Goal: Check status: Check status

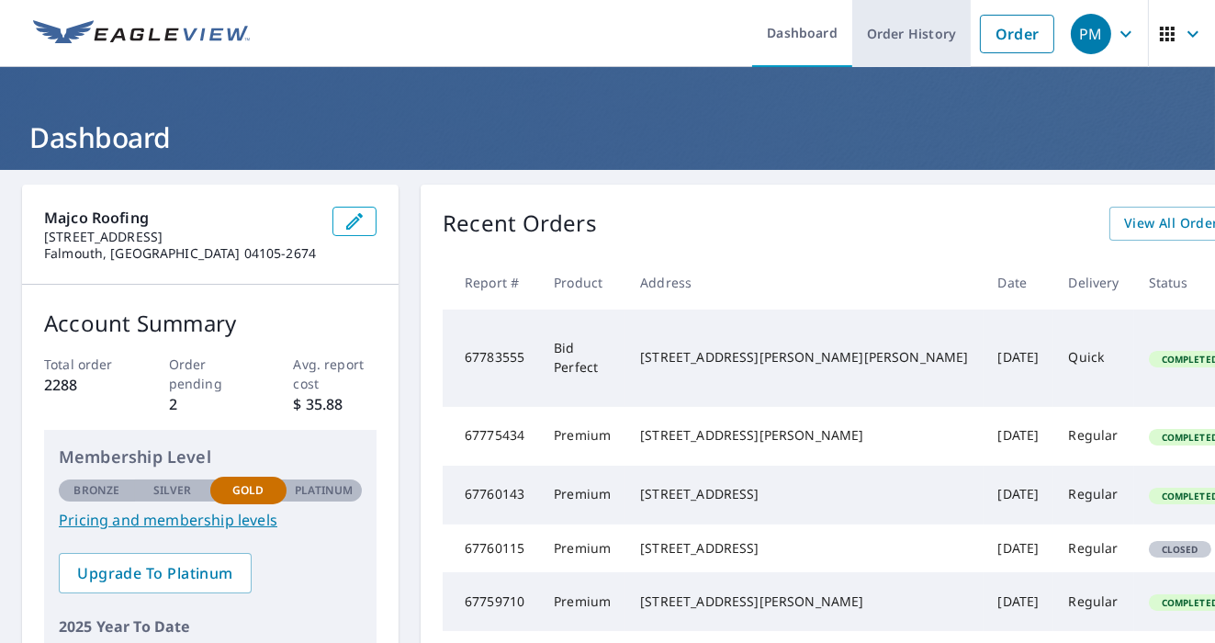
click at [927, 37] on link "Order History" at bounding box center [912, 33] width 119 height 67
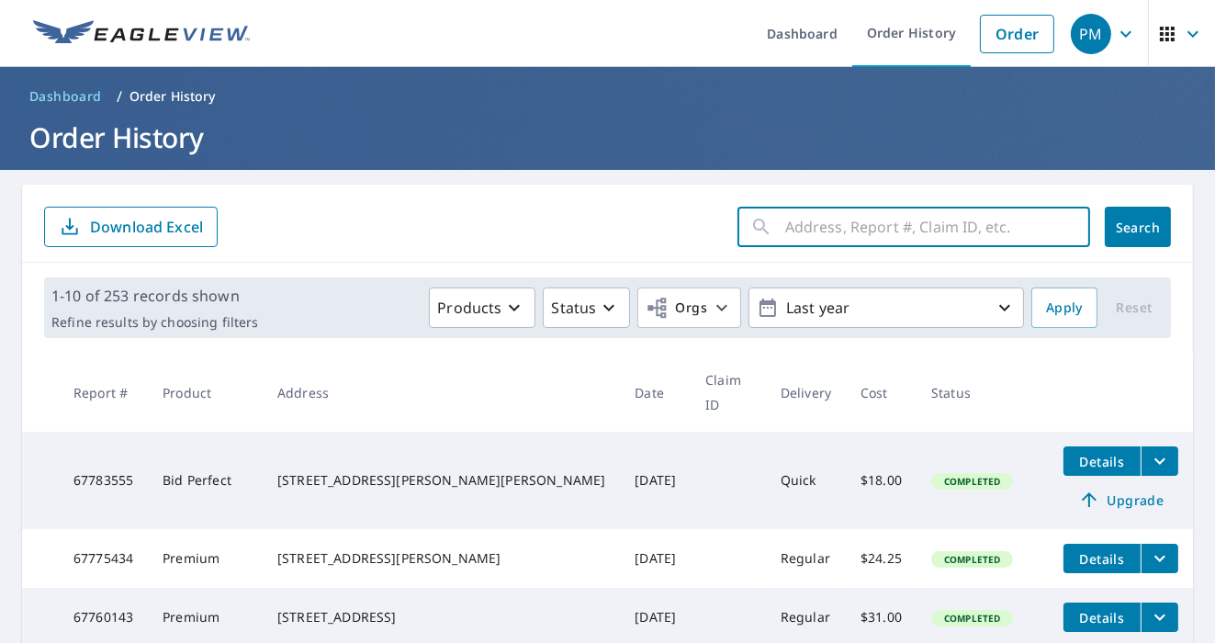
click at [861, 231] on input "text" at bounding box center [937, 226] width 305 height 51
type input "16 mountain"
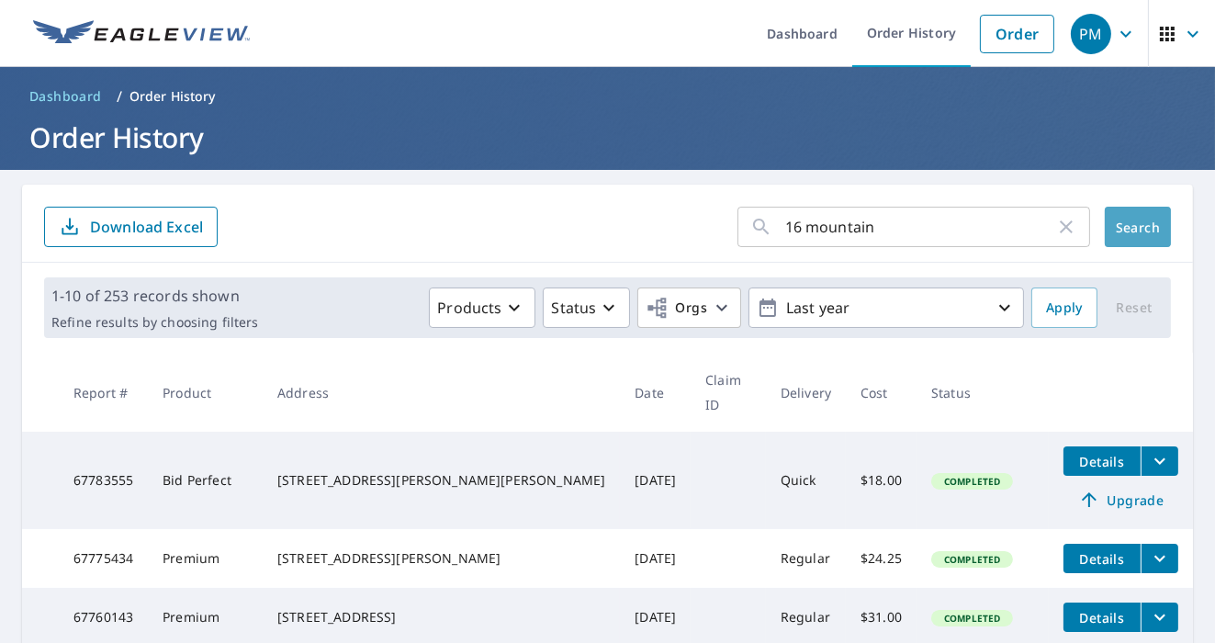
click at [1105, 222] on button "Search" at bounding box center [1138, 227] width 66 height 40
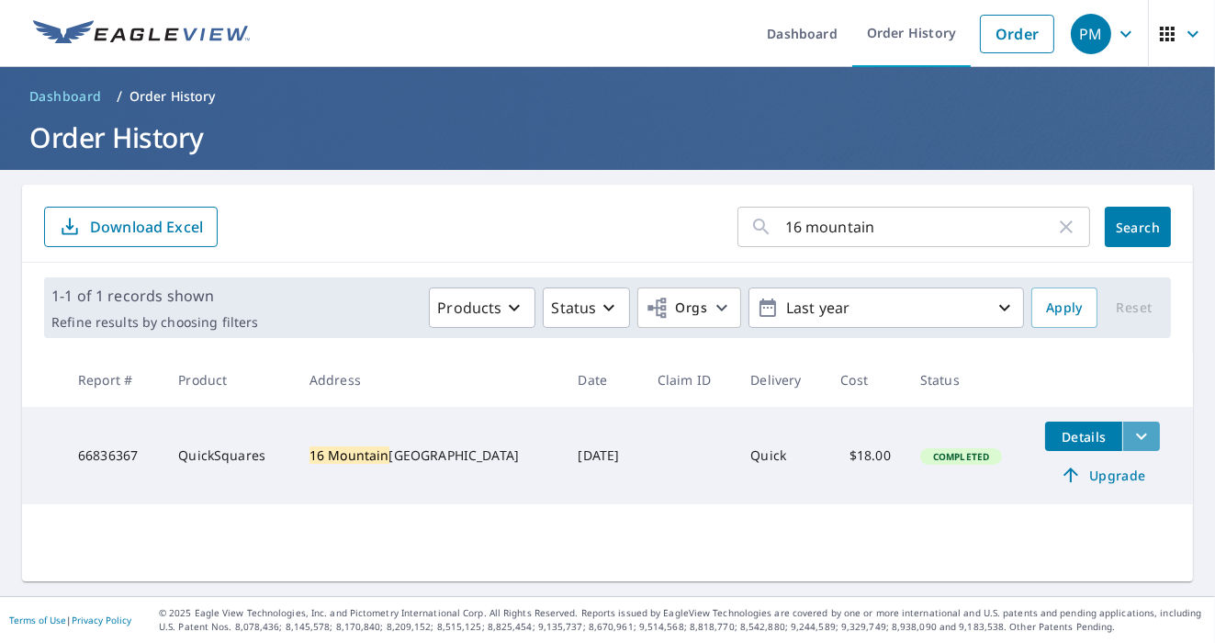
click at [1131, 437] on icon "filesDropdownBtn-66836367" at bounding box center [1142, 436] width 22 height 22
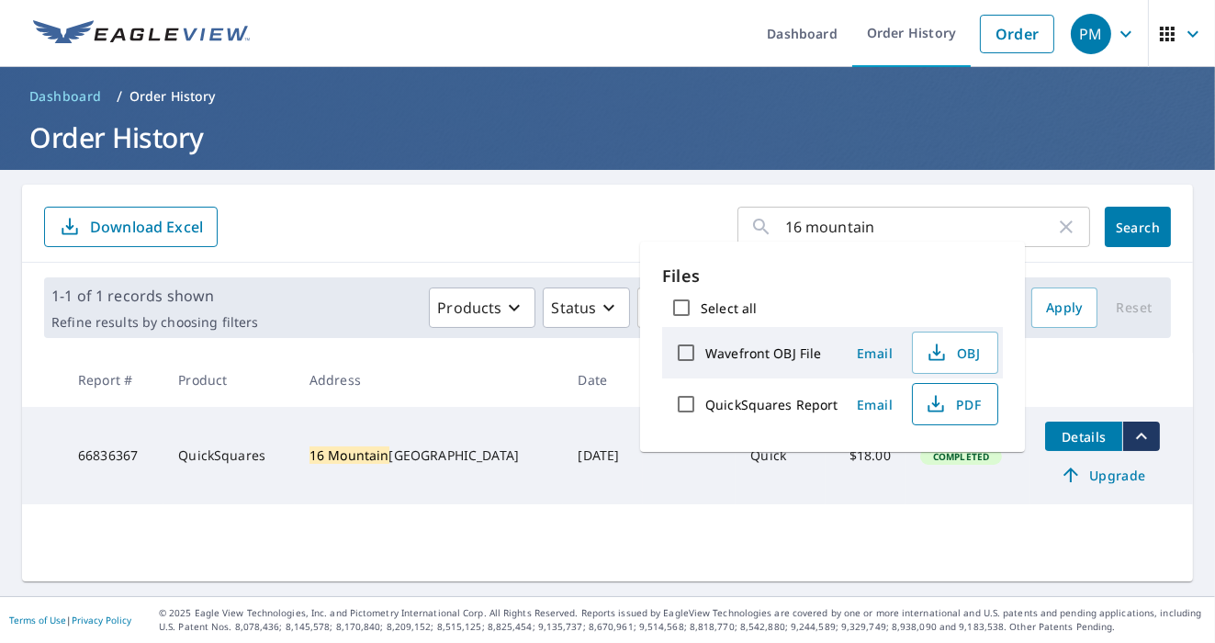
click at [968, 407] on span "PDF" at bounding box center [953, 404] width 59 height 22
